Goal: Information Seeking & Learning: Check status

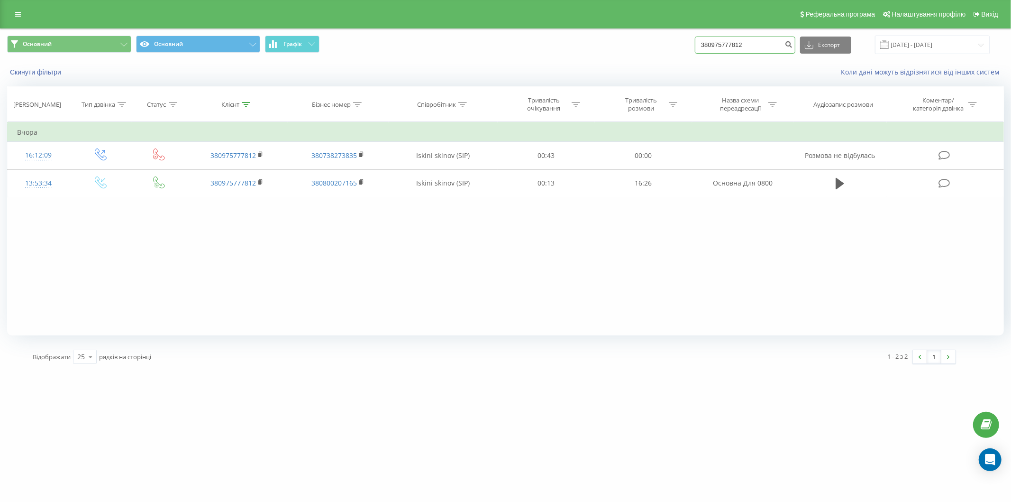
drag, startPoint x: 762, startPoint y: 49, endPoint x: 601, endPoint y: 38, distance: 161.5
click at [605, 37] on div "Основний Основний Графік 380975777812 Експорт .csv .xls .xlsx 18.06.2025 - 18.0…" at bounding box center [505, 45] width 997 height 18
paste input "36685543"
type input "380936685543"
click at [792, 46] on icon "submit" at bounding box center [789, 43] width 8 height 6
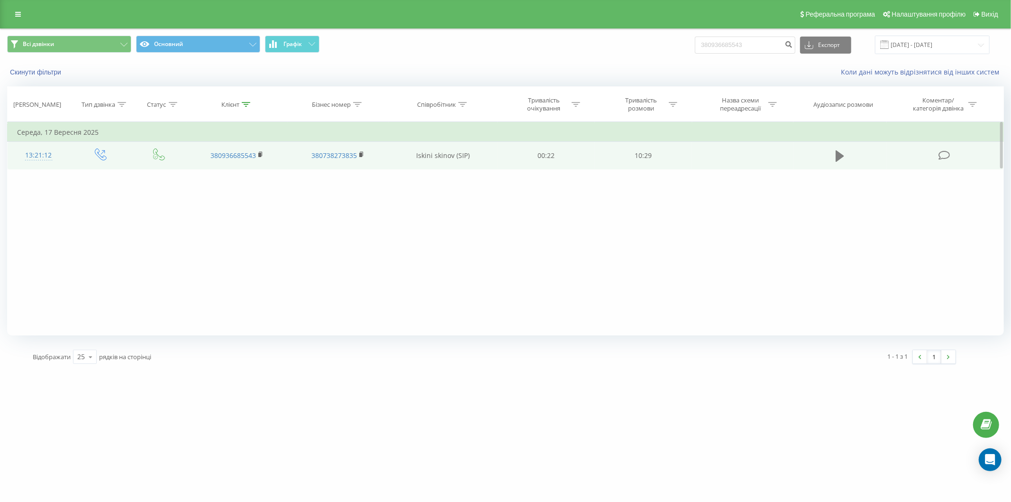
click at [837, 154] on icon at bounding box center [840, 155] width 9 height 11
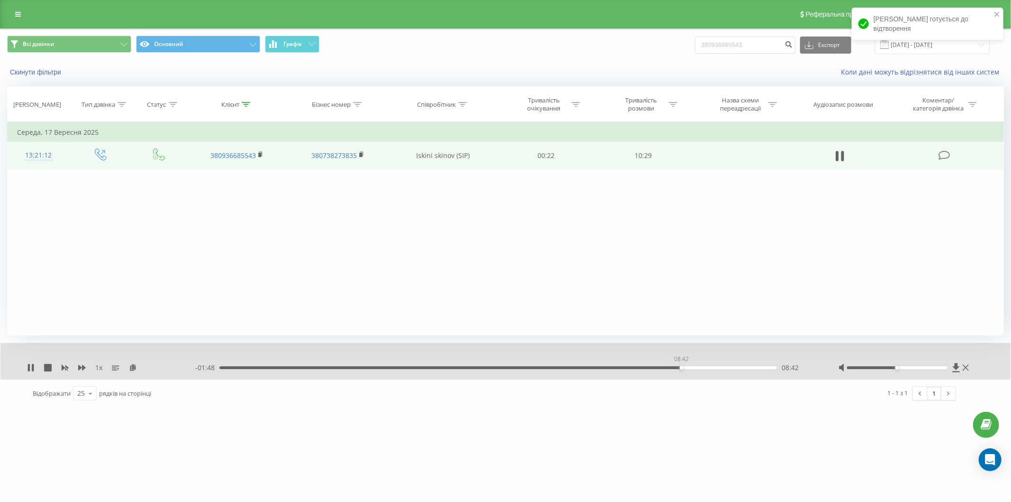
click at [681, 367] on div "08:42" at bounding box center [497, 367] width 557 height 3
click at [720, 368] on div "09:11" at bounding box center [497, 367] width 557 height 3
click at [729, 367] on div "09:27" at bounding box center [497, 367] width 557 height 3
click at [739, 368] on div "09:38" at bounding box center [497, 367] width 557 height 3
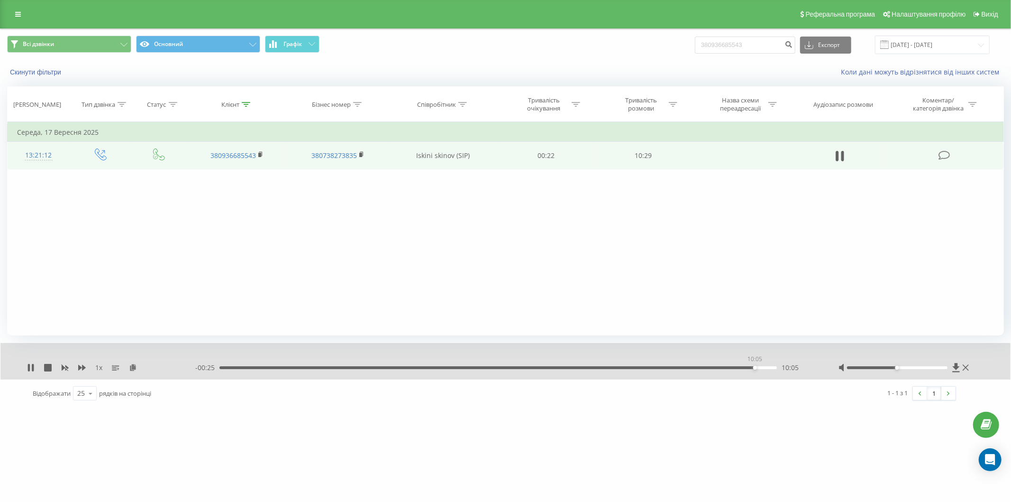
click at [755, 367] on div "10:05" at bounding box center [497, 367] width 557 height 3
click at [82, 366] on icon at bounding box center [82, 368] width 8 height 6
click at [767, 364] on div "- 00:20 10:09 10:09" at bounding box center [505, 367] width 620 height 9
click at [768, 368] on div "10:10" at bounding box center [497, 367] width 557 height 3
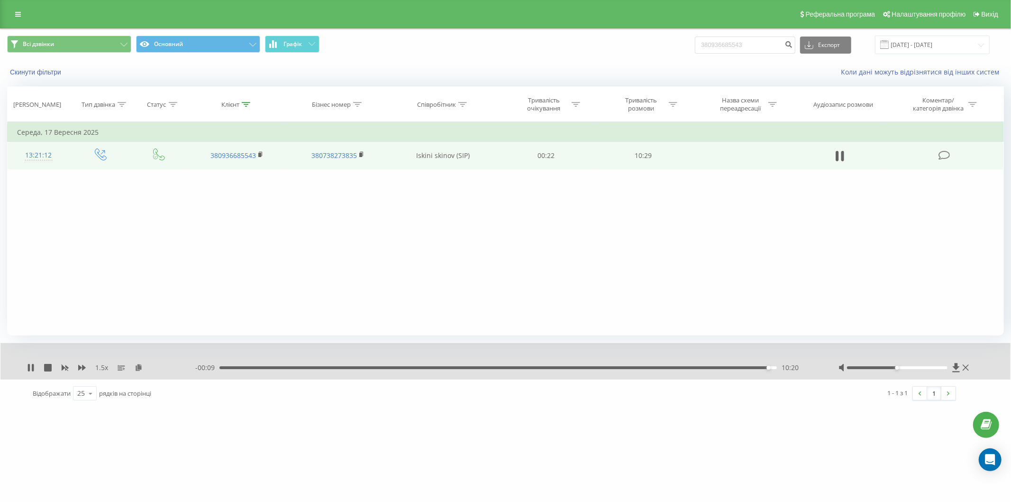
click at [769, 367] on div "10:20" at bounding box center [769, 367] width 4 height 4
click at [262, 367] on div "10:23" at bounding box center [497, 367] width 557 height 3
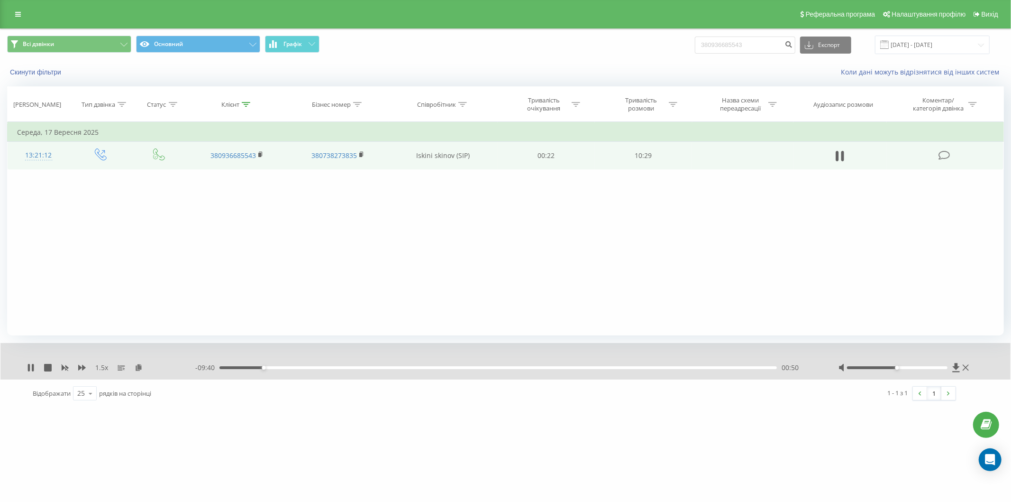
drag, startPoint x: 266, startPoint y: 365, endPoint x: 277, endPoint y: 366, distance: 11.4
click at [267, 366] on div "00:50" at bounding box center [497, 367] width 557 height 3
drag, startPoint x: 279, startPoint y: 367, endPoint x: 290, endPoint y: 372, distance: 12.3
click at [280, 370] on div "- 09:34 00:55 00:55" at bounding box center [505, 367] width 620 height 9
click at [291, 368] on div "01:16" at bounding box center [497, 367] width 557 height 3
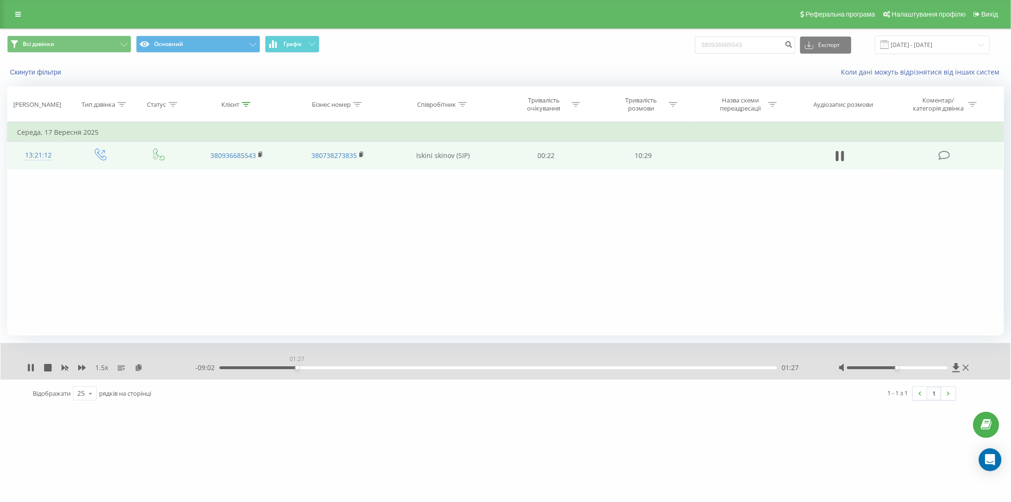
drag, startPoint x: 297, startPoint y: 368, endPoint x: 309, endPoint y: 370, distance: 12.6
click at [298, 369] on div "- 09:02 01:27 01:27" at bounding box center [505, 367] width 620 height 9
click at [307, 367] on div "01:29" at bounding box center [497, 367] width 557 height 3
drag, startPoint x: 318, startPoint y: 367, endPoint x: 327, endPoint y: 367, distance: 9.5
click at [321, 367] on div "01:40" at bounding box center [497, 367] width 557 height 3
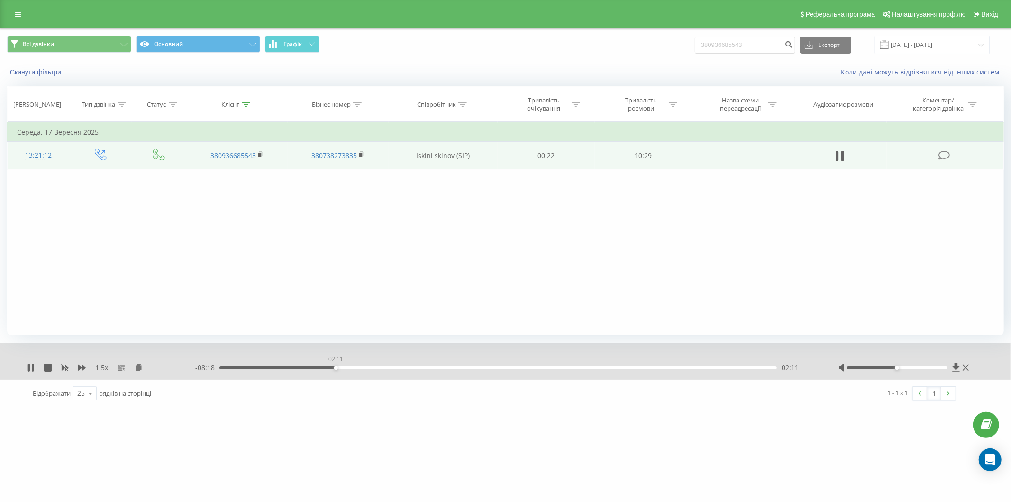
click at [336, 367] on div "02:11" at bounding box center [497, 367] width 557 height 3
click at [347, 367] on div "02:24" at bounding box center [497, 367] width 557 height 3
click at [33, 371] on icon at bounding box center [33, 368] width 2 height 8
